Goal: Transaction & Acquisition: Purchase product/service

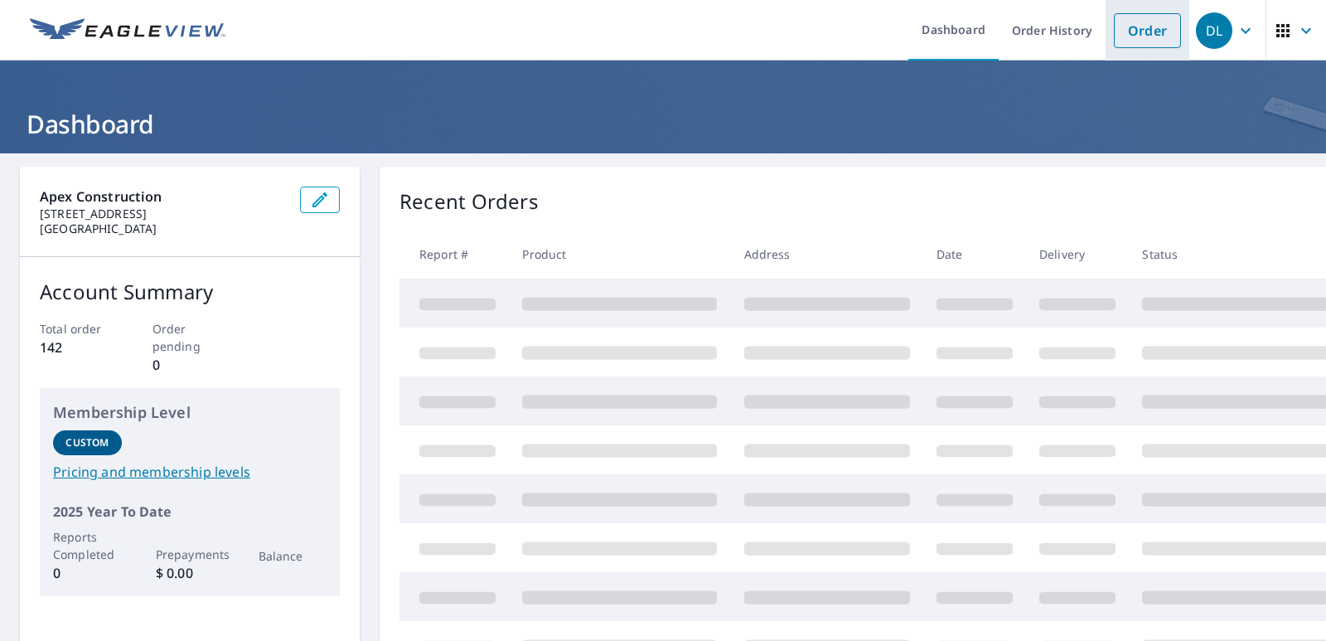
click at [1144, 28] on link "Order" at bounding box center [1147, 30] width 67 height 35
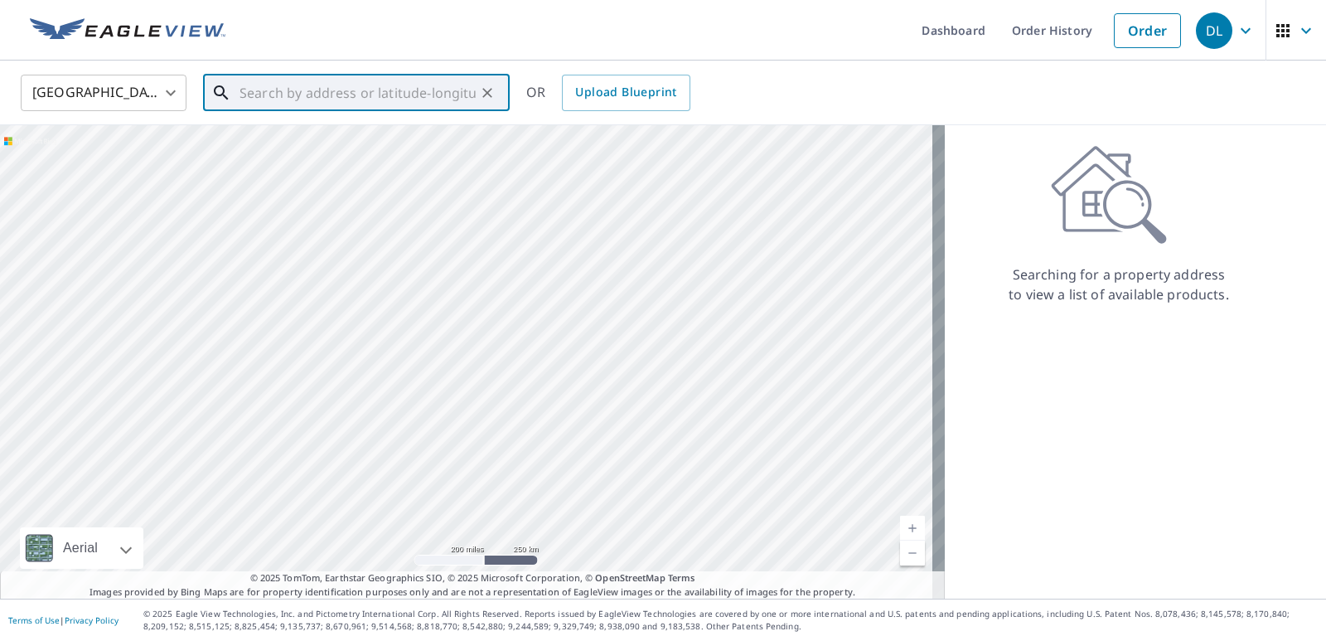
click at [400, 99] on input "text" at bounding box center [358, 93] width 236 height 46
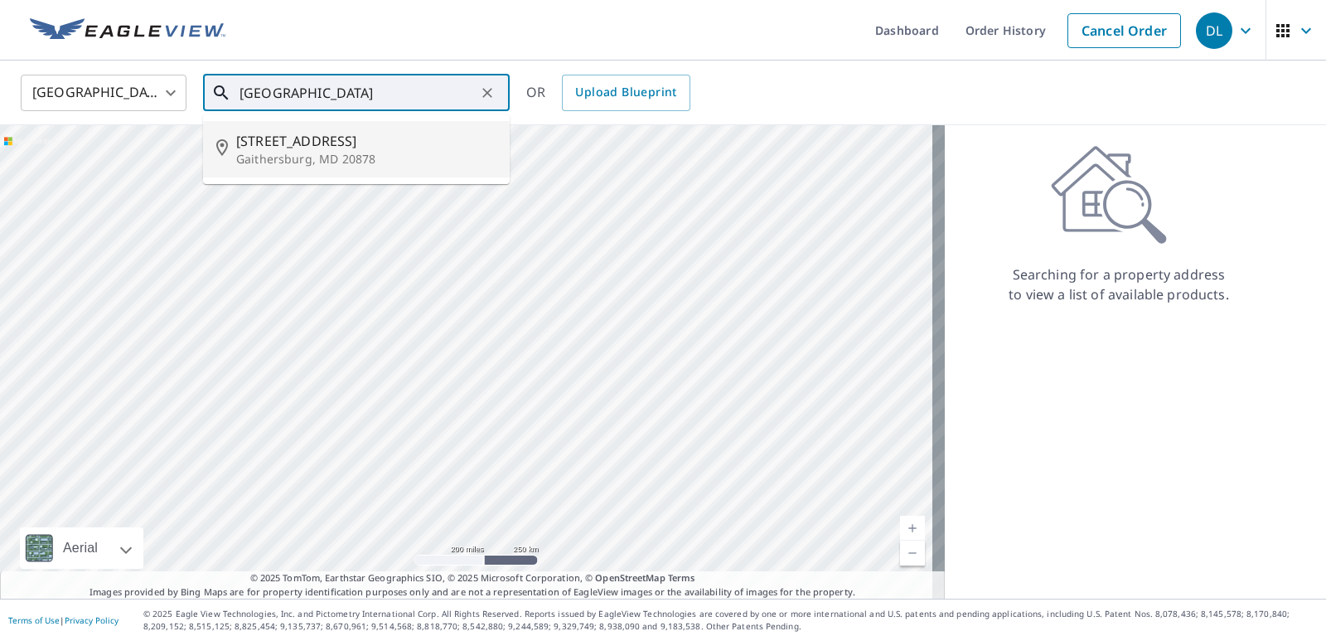
click at [363, 151] on p "Gaithersburg, MD 20878" at bounding box center [366, 159] width 260 height 17
type input "[STREET_ADDRESS]"
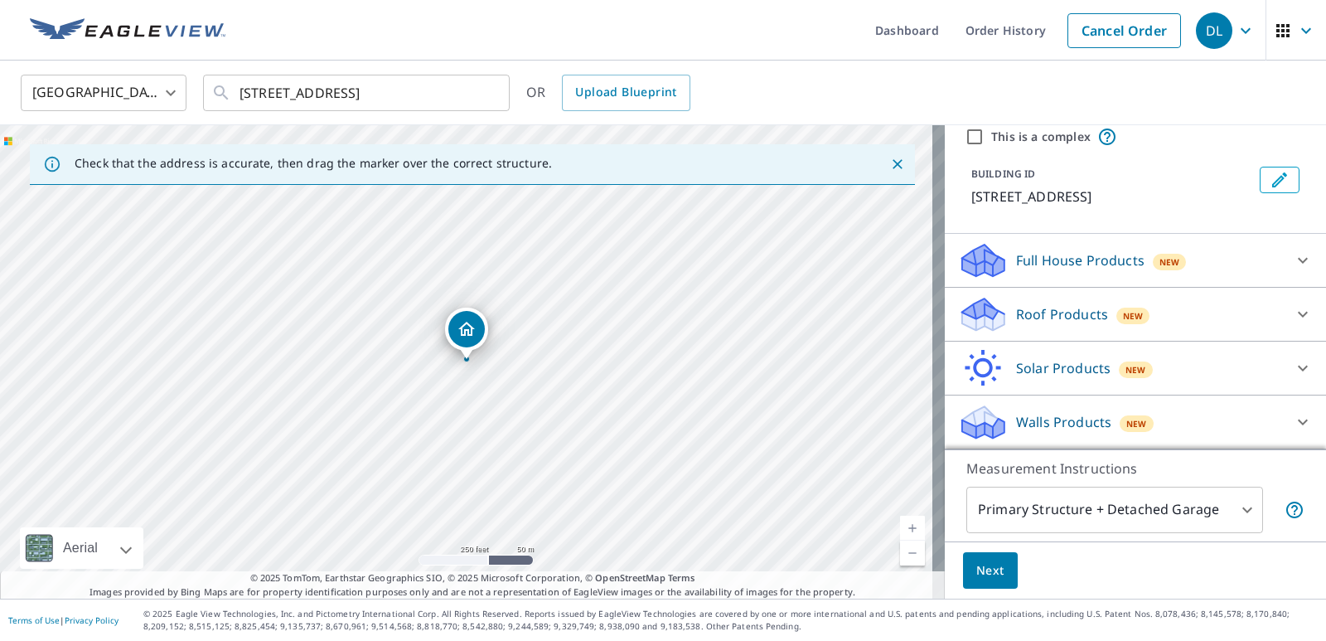
scroll to position [83, 0]
click at [1293, 318] on icon at bounding box center [1303, 314] width 20 height 20
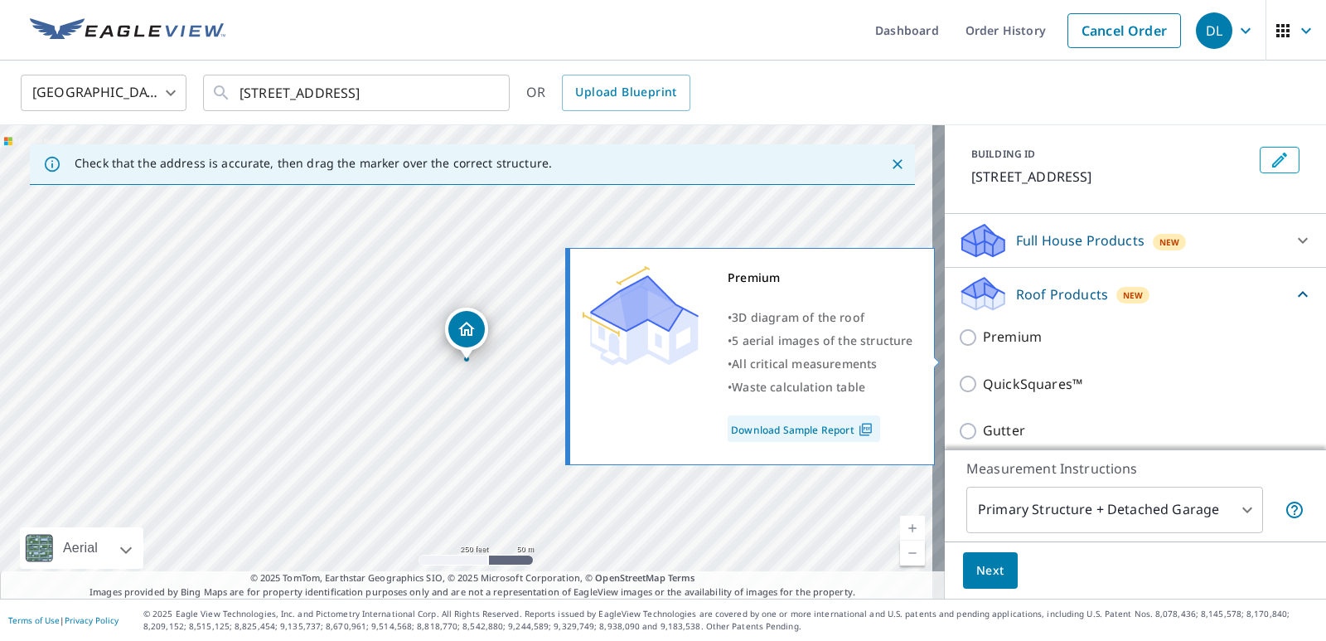
click at [990, 347] on p "Premium" at bounding box center [1012, 337] width 59 height 21
click at [983, 347] on input "Premium" at bounding box center [970, 337] width 25 height 20
checkbox input "true"
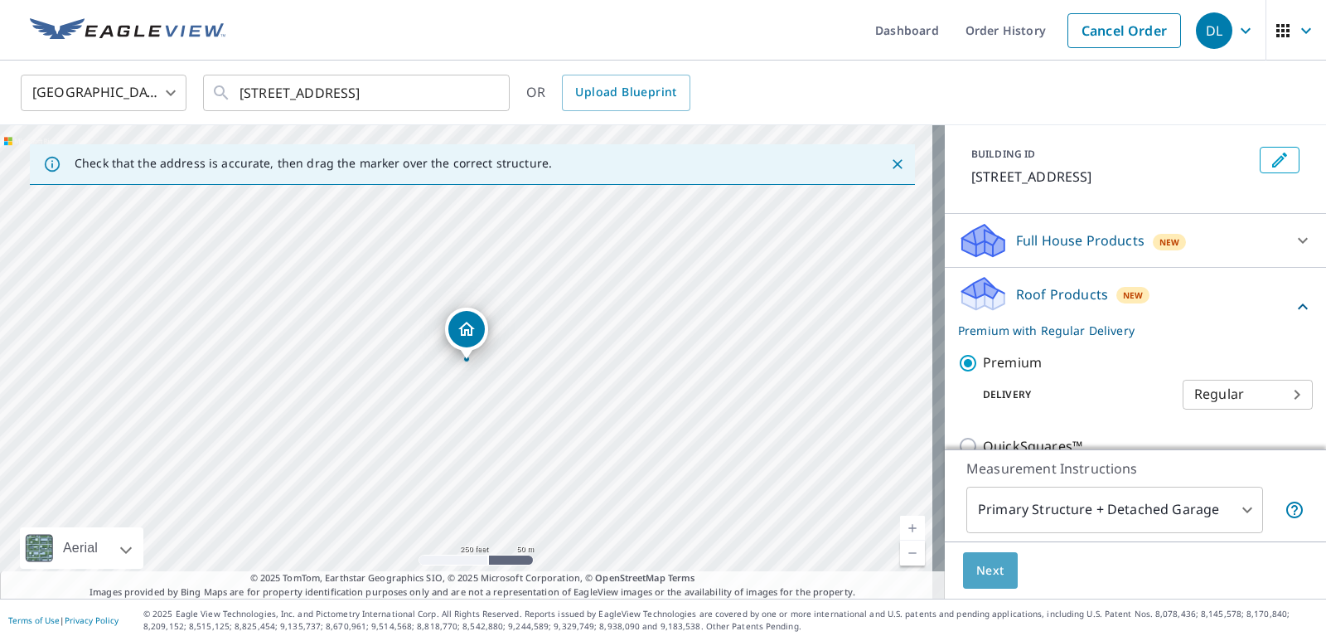
click at [981, 560] on span "Next" at bounding box center [990, 570] width 28 height 21
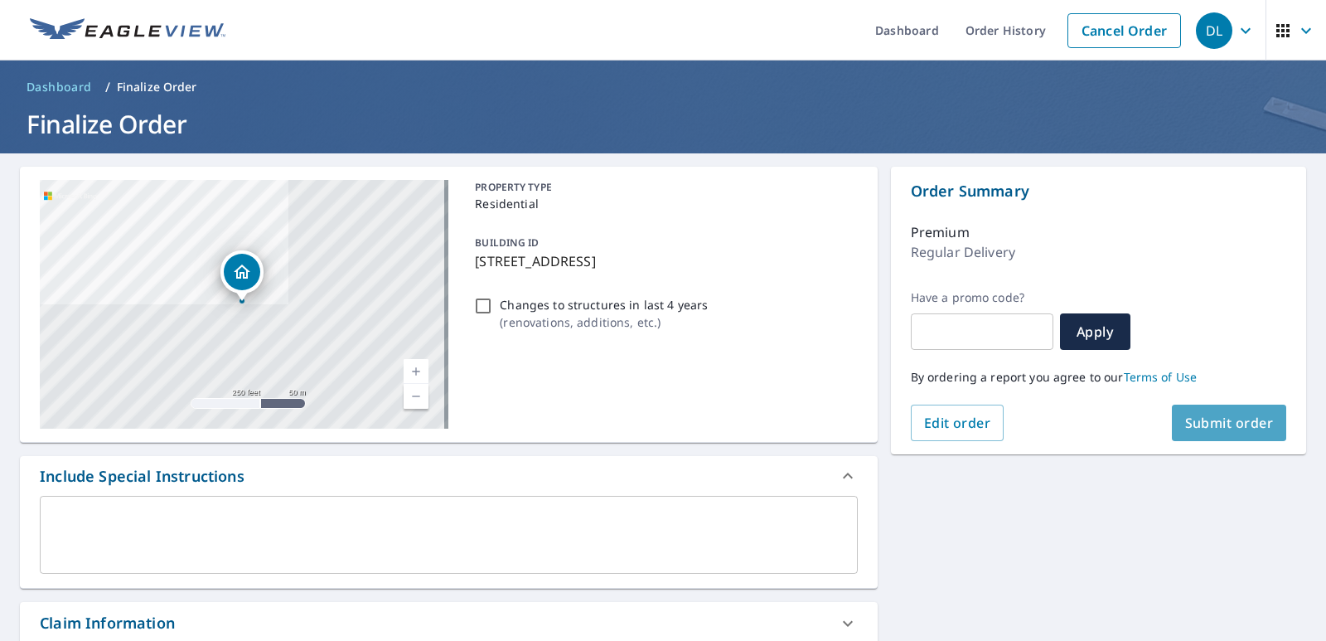
click at [1208, 424] on span "Submit order" at bounding box center [1229, 423] width 89 height 18
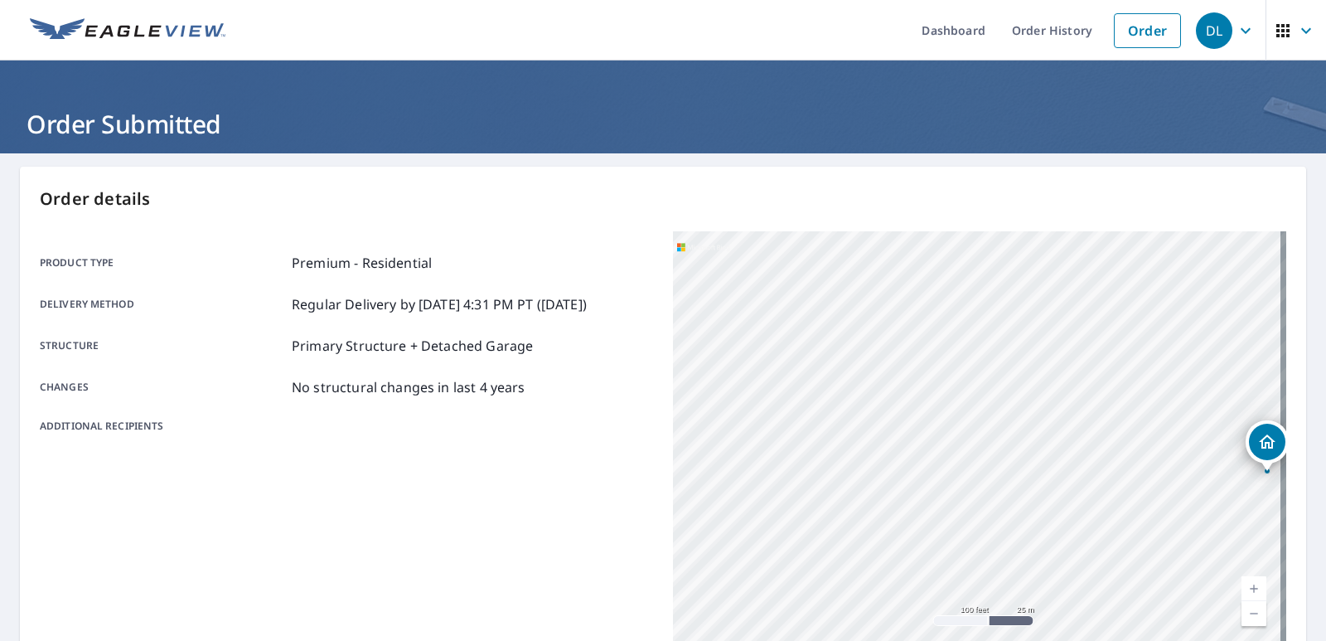
drag, startPoint x: 880, startPoint y: 442, endPoint x: 1095, endPoint y: 495, distance: 221.1
click at [1095, 495] on div "[STREET_ADDRESS]" at bounding box center [979, 438] width 613 height 414
drag, startPoint x: 1023, startPoint y: 440, endPoint x: 887, endPoint y: 380, distance: 148.5
click at [887, 380] on div "[STREET_ADDRESS]" at bounding box center [979, 438] width 613 height 414
drag, startPoint x: 996, startPoint y: 495, endPoint x: 975, endPoint y: 417, distance: 80.8
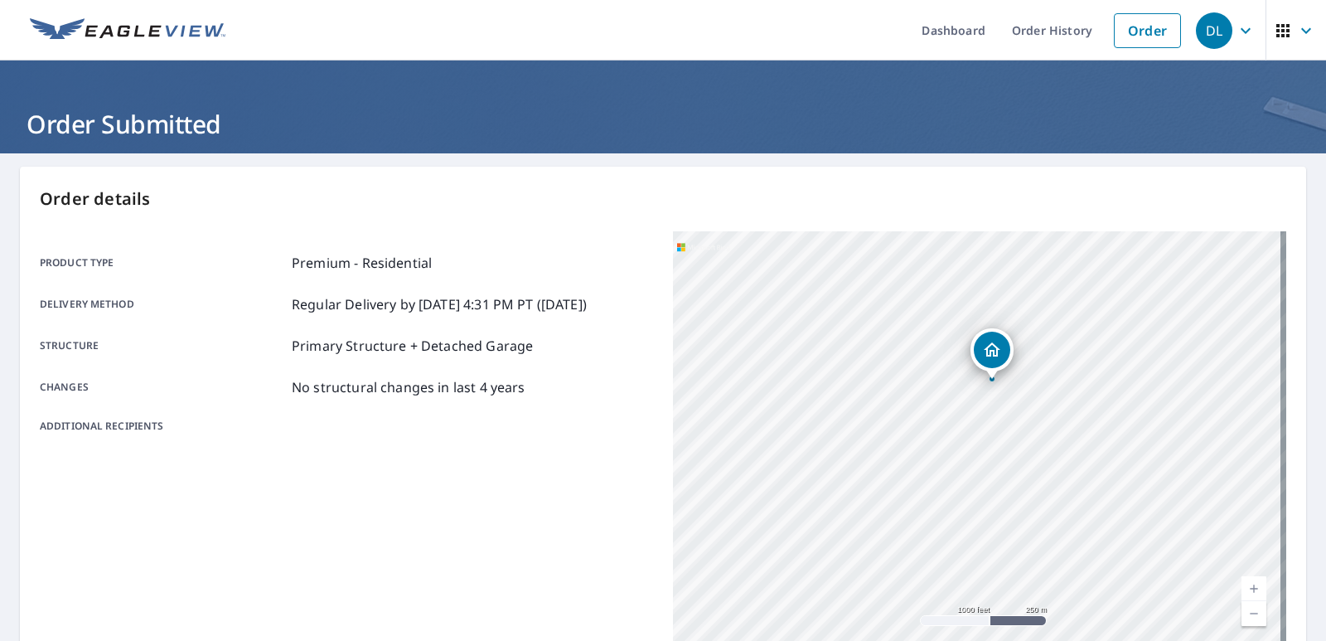
click at [975, 417] on div "[STREET_ADDRESS]" at bounding box center [979, 438] width 613 height 414
drag, startPoint x: 947, startPoint y: 360, endPoint x: 934, endPoint y: 458, distance: 99.4
click at [934, 458] on div "[STREET_ADDRESS]" at bounding box center [979, 438] width 613 height 414
drag, startPoint x: 1107, startPoint y: 423, endPoint x: 897, endPoint y: 396, distance: 212.2
click at [897, 396] on div "[STREET_ADDRESS]" at bounding box center [979, 438] width 613 height 414
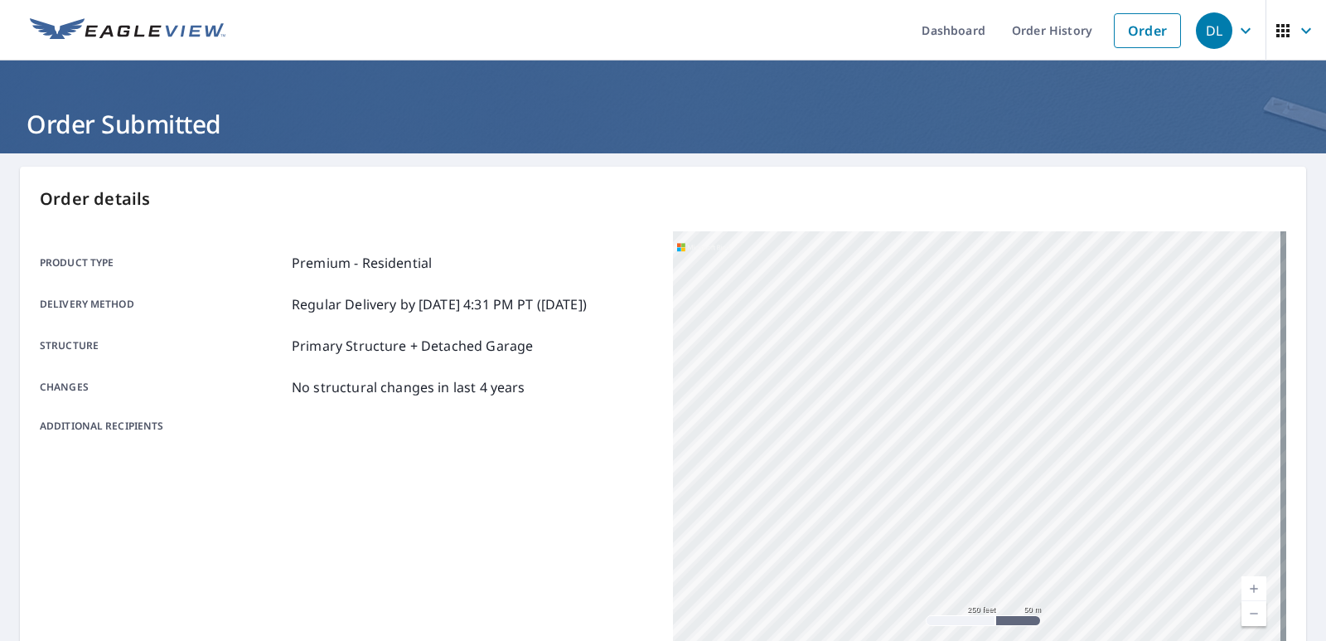
drag, startPoint x: 889, startPoint y: 465, endPoint x: 1000, endPoint y: 484, distance: 112.7
click at [1000, 484] on div "[STREET_ADDRESS]" at bounding box center [979, 438] width 613 height 414
drag, startPoint x: 1092, startPoint y: 409, endPoint x: 779, endPoint y: 428, distance: 313.0
click at [779, 428] on div "[STREET_ADDRESS]" at bounding box center [979, 438] width 613 height 414
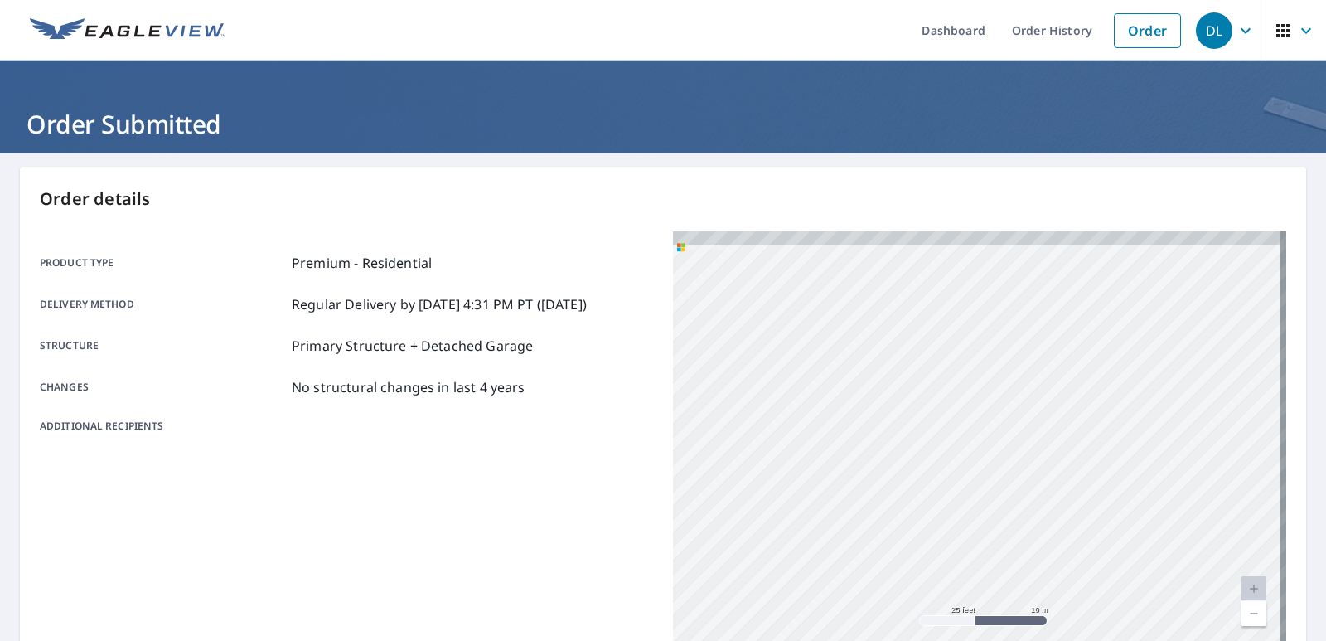
drag, startPoint x: 863, startPoint y: 394, endPoint x: 864, endPoint y: 580, distance: 186.5
click at [869, 594] on div "[STREET_ADDRESS]" at bounding box center [979, 438] width 613 height 414
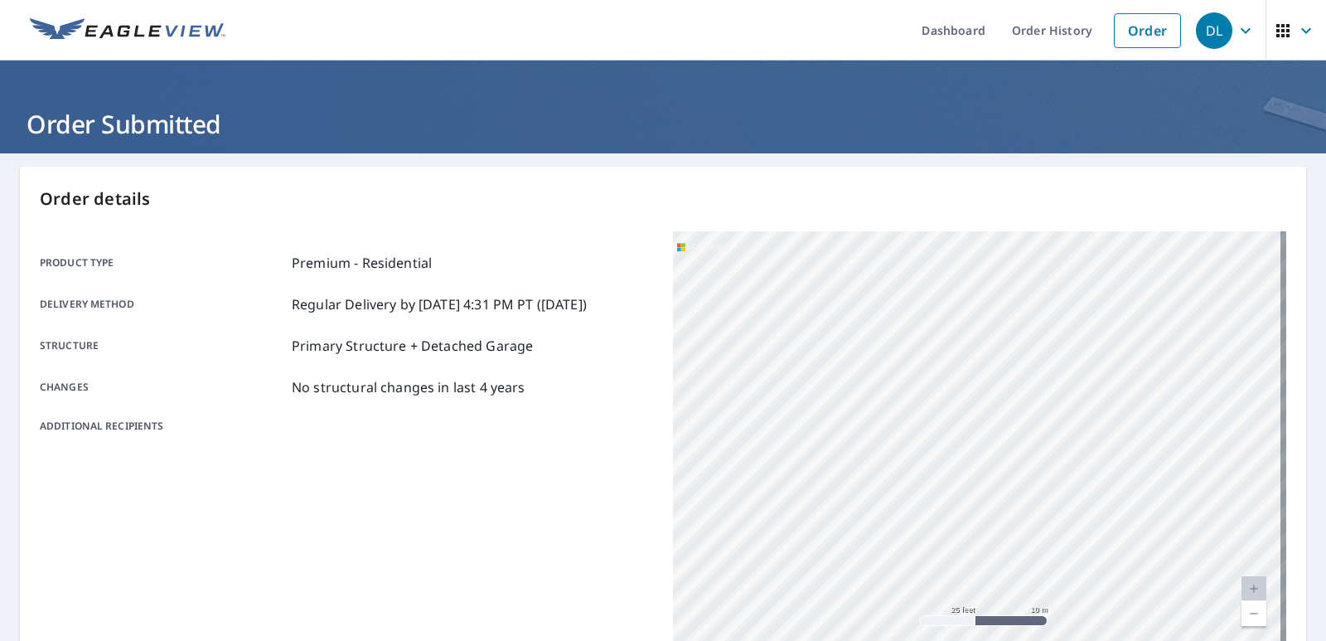
drag, startPoint x: 900, startPoint y: 449, endPoint x: 977, endPoint y: 468, distance: 79.4
click at [977, 468] on div "[STREET_ADDRESS]" at bounding box center [979, 438] width 613 height 414
drag, startPoint x: 1043, startPoint y: 334, endPoint x: 942, endPoint y: 673, distance: 353.8
click at [942, 640] on html "DL DL Dashboard Order History Order DL Order Submitted Order details Product ty…" at bounding box center [663, 320] width 1326 height 641
drag, startPoint x: 994, startPoint y: 316, endPoint x: 743, endPoint y: -12, distance: 412.1
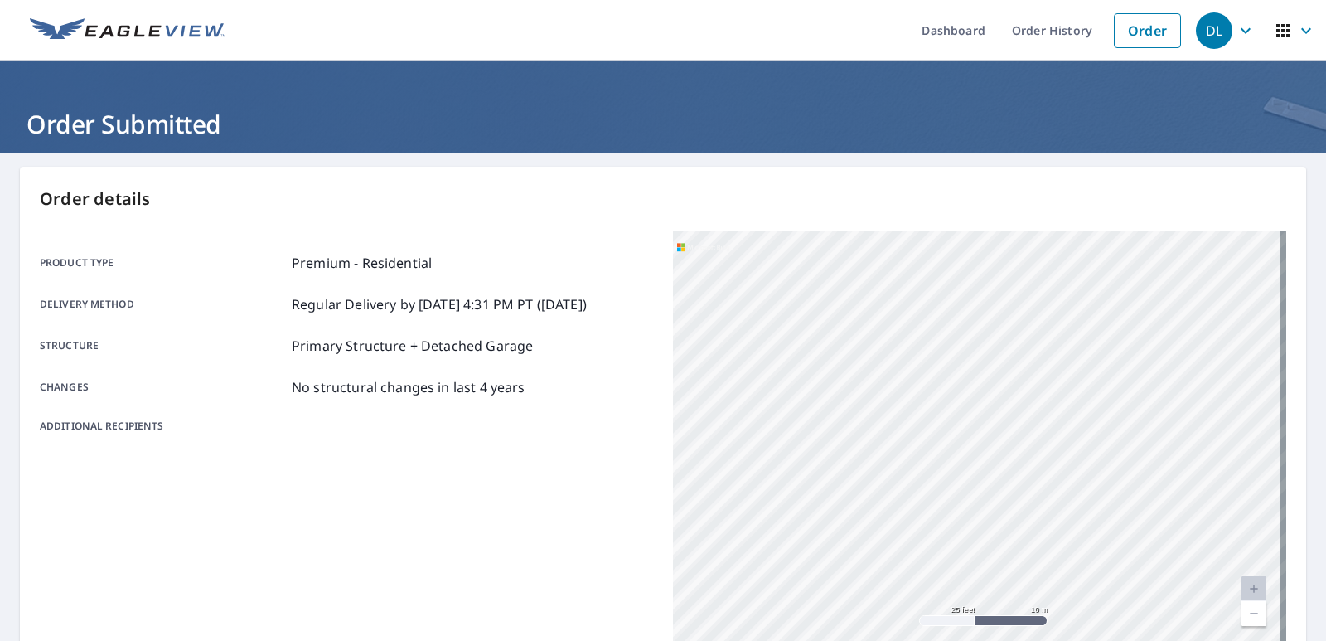
click at [743, 0] on html "DL DL Dashboard Order History Order DL Order Submitted Order details Product ty…" at bounding box center [663, 320] width 1326 height 641
drag, startPoint x: 1048, startPoint y: 389, endPoint x: 656, endPoint y: 200, distance: 435.2
click at [661, 206] on div "Order details Product type Premium - Residential Delivery method Regular Delive…" at bounding box center [663, 543] width 1286 height 753
drag, startPoint x: 1039, startPoint y: 419, endPoint x: 1078, endPoint y: 460, distance: 57.4
click at [1078, 460] on div "[STREET_ADDRESS]" at bounding box center [979, 438] width 613 height 414
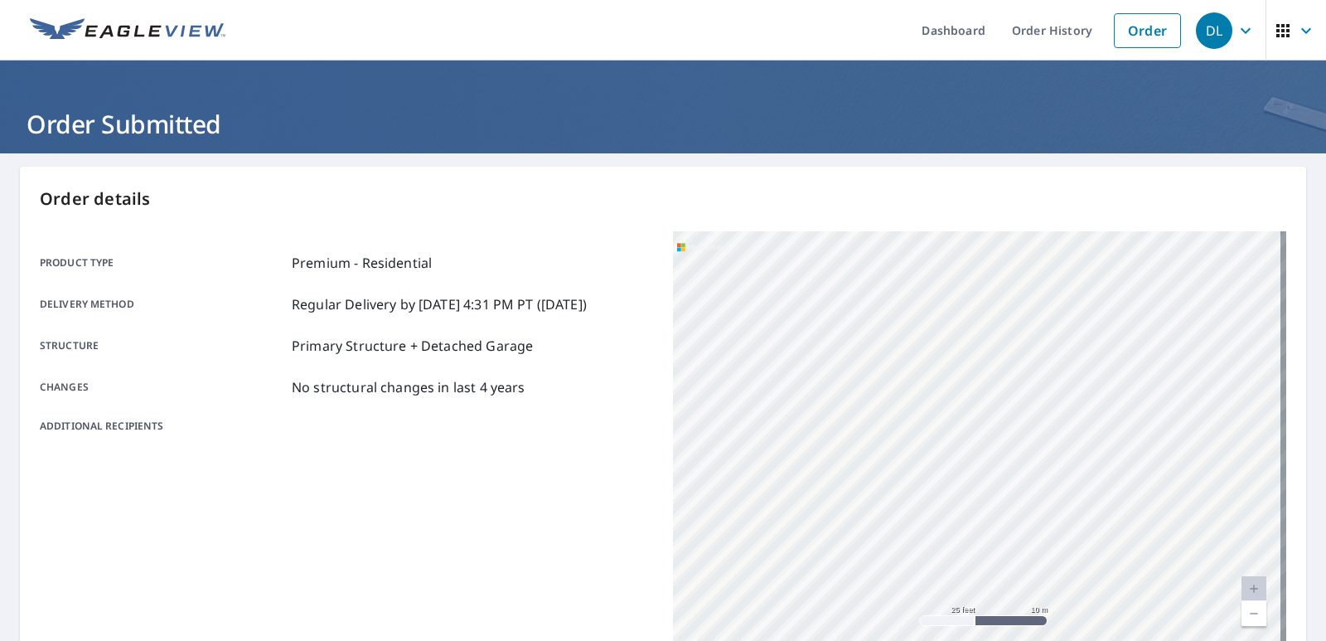
click at [1244, 613] on link "Current Level 20, Zoom Out" at bounding box center [1254, 613] width 25 height 25
click at [1244, 613] on link "Current Level 19, Zoom Out" at bounding box center [1254, 613] width 25 height 25
click at [1244, 613] on link "Current Level 18, Zoom Out" at bounding box center [1254, 613] width 25 height 25
click at [1240, 31] on icon "button" at bounding box center [1246, 31] width 20 height 20
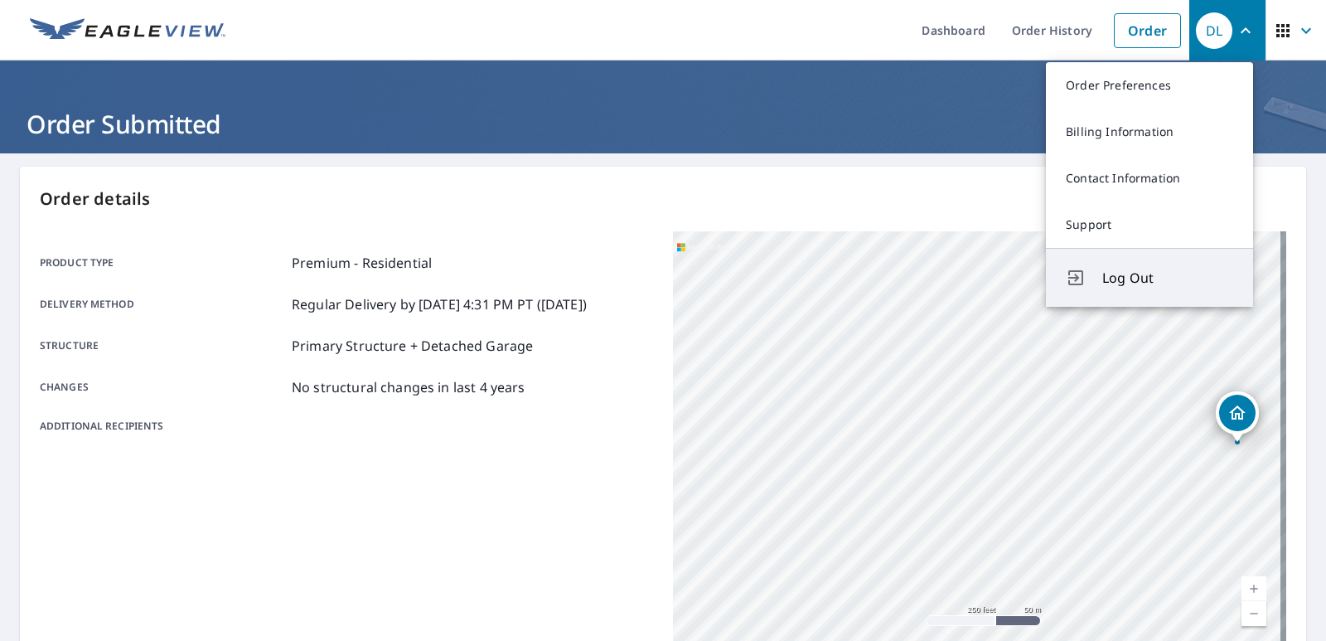
click at [1131, 292] on button "Log Out" at bounding box center [1149, 277] width 207 height 59
